Goal: Task Accomplishment & Management: Use online tool/utility

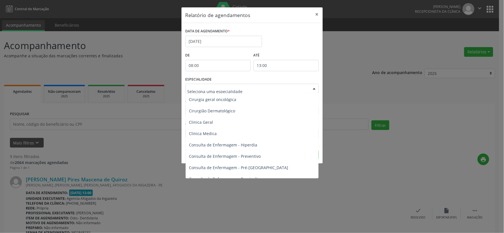
scroll to position [189, 0]
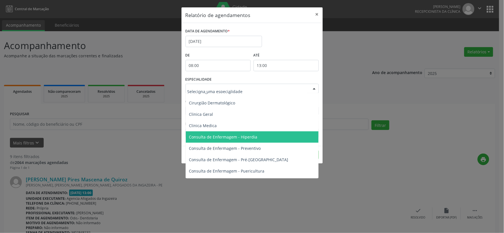
click at [203, 137] on span "Consulta de Enfermagem - Hiperdia" at bounding box center [223, 136] width 68 height 5
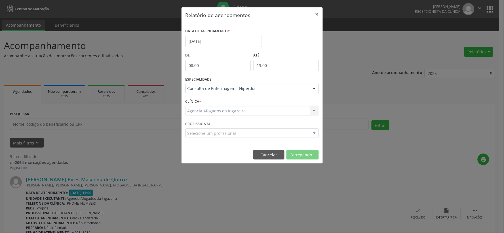
click at [203, 137] on span "Consulta de Enfermagem - Hiperdia" at bounding box center [224, 136] width 70 height 5
click at [268, 85] on div at bounding box center [251, 89] width 133 height 10
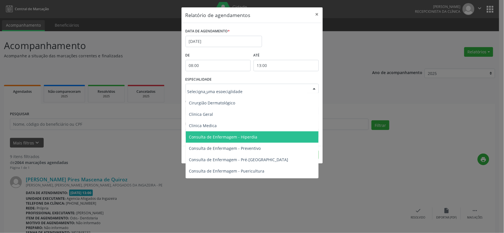
click at [213, 135] on span "Consulta de Enfermagem - Hiperdia" at bounding box center [223, 136] width 68 height 5
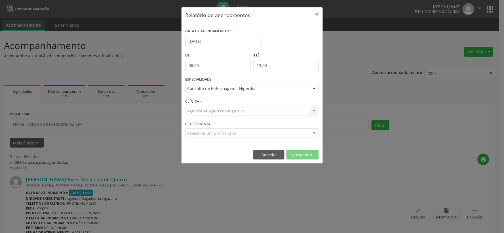
click at [213, 135] on form "DATA DE AGENDAMENTO * [DATE] De 08:00 ATÉ 13:00 ESPECIALIDADE Consulta de Enfer…" at bounding box center [251, 84] width 133 height 115
click at [292, 154] on button "Imprimir" at bounding box center [302, 155] width 31 height 10
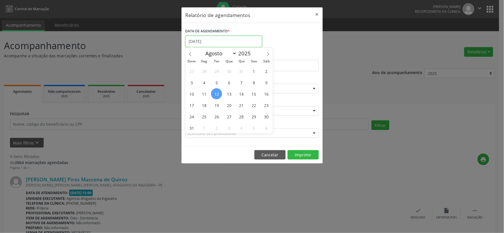
click at [222, 37] on input "[DATE]" at bounding box center [223, 41] width 77 height 11
click at [241, 94] on span "14" at bounding box center [241, 93] width 11 height 11
type input "[DATE]"
click at [241, 94] on span "14" at bounding box center [241, 93] width 11 height 11
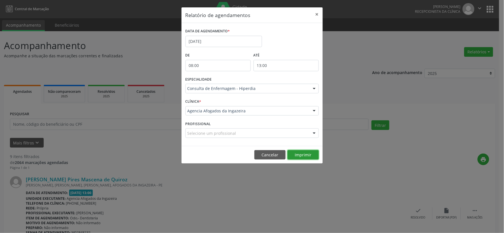
click at [296, 154] on button "Imprimir" at bounding box center [302, 155] width 31 height 10
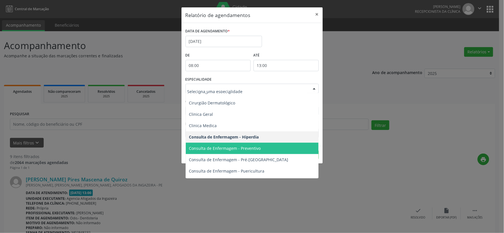
click at [261, 147] on span "Consulta de Enfermagem - Preventivo" at bounding box center [253, 148] width 134 height 11
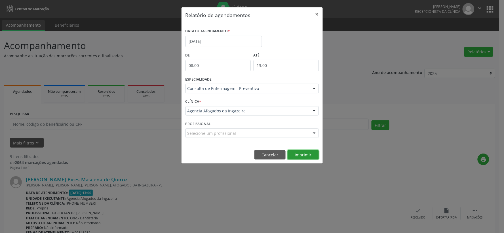
click at [305, 155] on button "Imprimir" at bounding box center [302, 155] width 31 height 10
click at [240, 39] on input "[DATE]" at bounding box center [223, 41] width 77 height 11
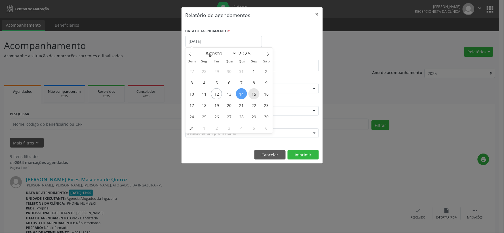
click at [251, 90] on span "15" at bounding box center [253, 93] width 11 height 11
type input "[DATE]"
click at [251, 90] on span "15" at bounding box center [253, 93] width 11 height 11
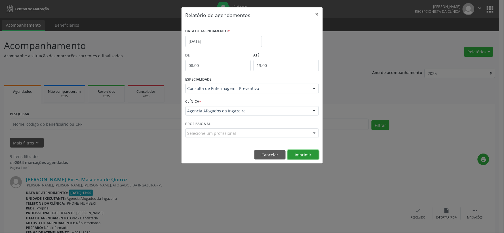
click at [305, 155] on button "Imprimir" at bounding box center [302, 155] width 31 height 10
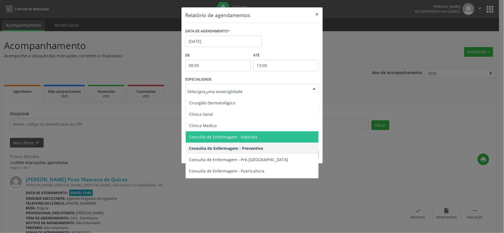
click at [255, 137] on span "Consulta de Enfermagem - Hiperdia" at bounding box center [253, 136] width 134 height 11
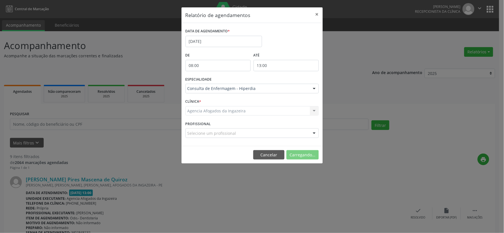
click at [255, 137] on form "DATA DE AGENDAMENTO * [DATE] De 08:00 ATÉ 13:00 ESPECIALIDADE Consulta de Enfer…" at bounding box center [251, 84] width 133 height 115
click at [304, 152] on button "Imprimir" at bounding box center [302, 155] width 31 height 10
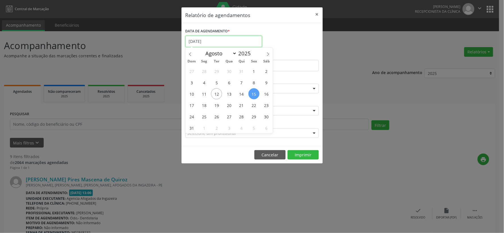
click at [217, 40] on input "[DATE]" at bounding box center [223, 41] width 77 height 11
click at [242, 84] on span "7" at bounding box center [241, 82] width 11 height 11
type input "[DATE]"
click at [242, 84] on span "7" at bounding box center [241, 82] width 11 height 11
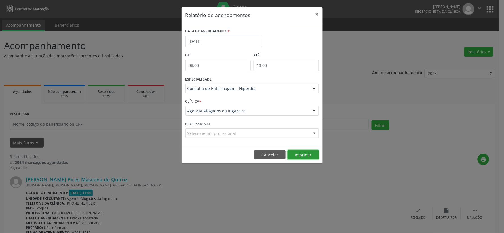
click at [308, 156] on button "Imprimir" at bounding box center [302, 155] width 31 height 10
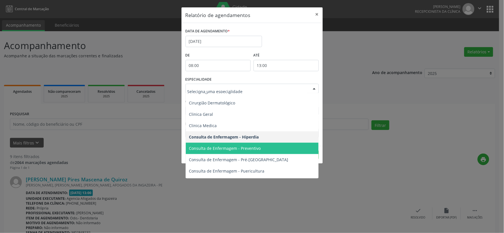
click at [251, 147] on span "Consulta de Enfermagem - Preventivo" at bounding box center [225, 147] width 72 height 5
click at [251, 147] on div "Relatório de agendamentos × DATA DE AGENDAMENTO * [DATE] De 08:00 ATÉ 13:00 ESP…" at bounding box center [252, 85] width 142 height 157
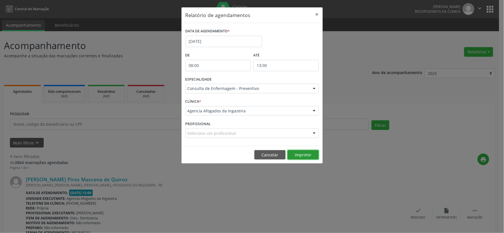
click at [298, 155] on button "Imprimir" at bounding box center [302, 155] width 31 height 10
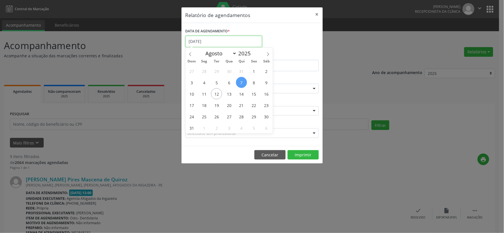
click at [227, 41] on input "[DATE]" at bounding box center [223, 41] width 77 height 11
click at [254, 81] on span "8" at bounding box center [253, 82] width 11 height 11
type input "[DATE]"
click at [254, 81] on span "8" at bounding box center [253, 82] width 11 height 11
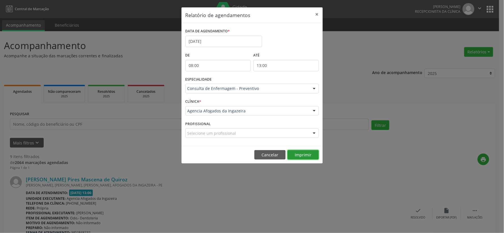
click at [301, 153] on button "Imprimir" at bounding box center [302, 155] width 31 height 10
